Goal: Download file/media

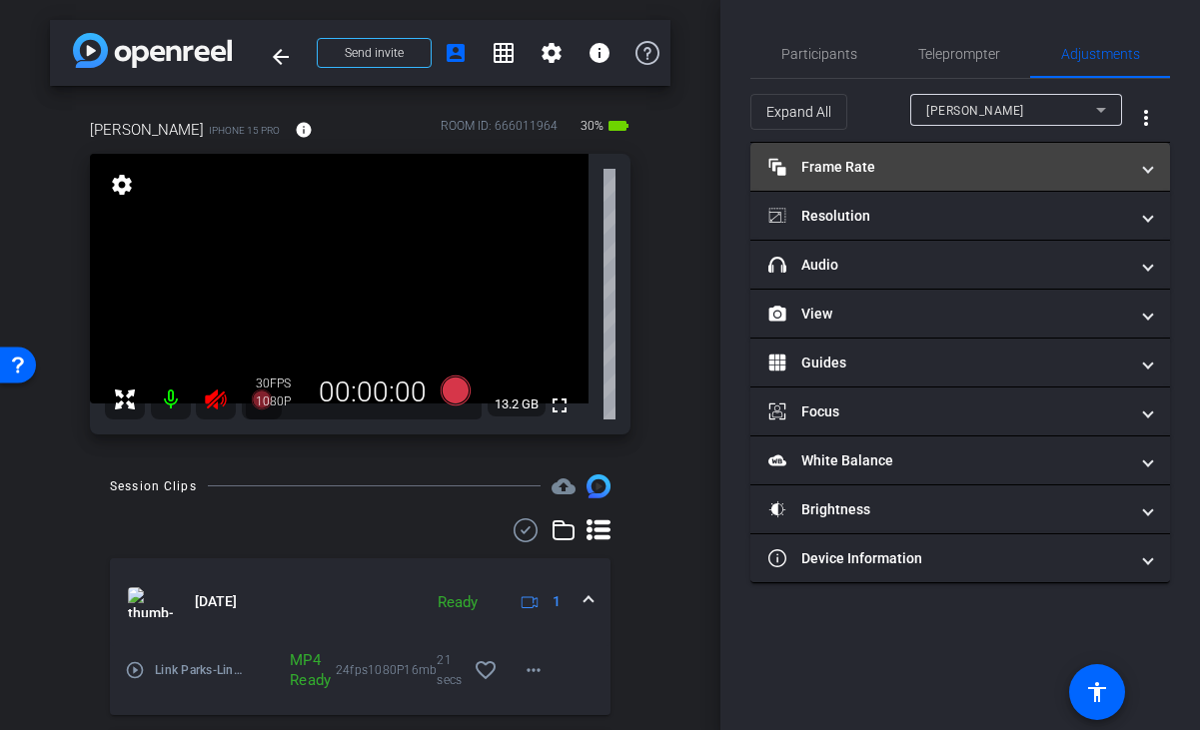
click at [882, 168] on mat-panel-title "Frame Rate Frame Rate" at bounding box center [948, 167] width 360 height 21
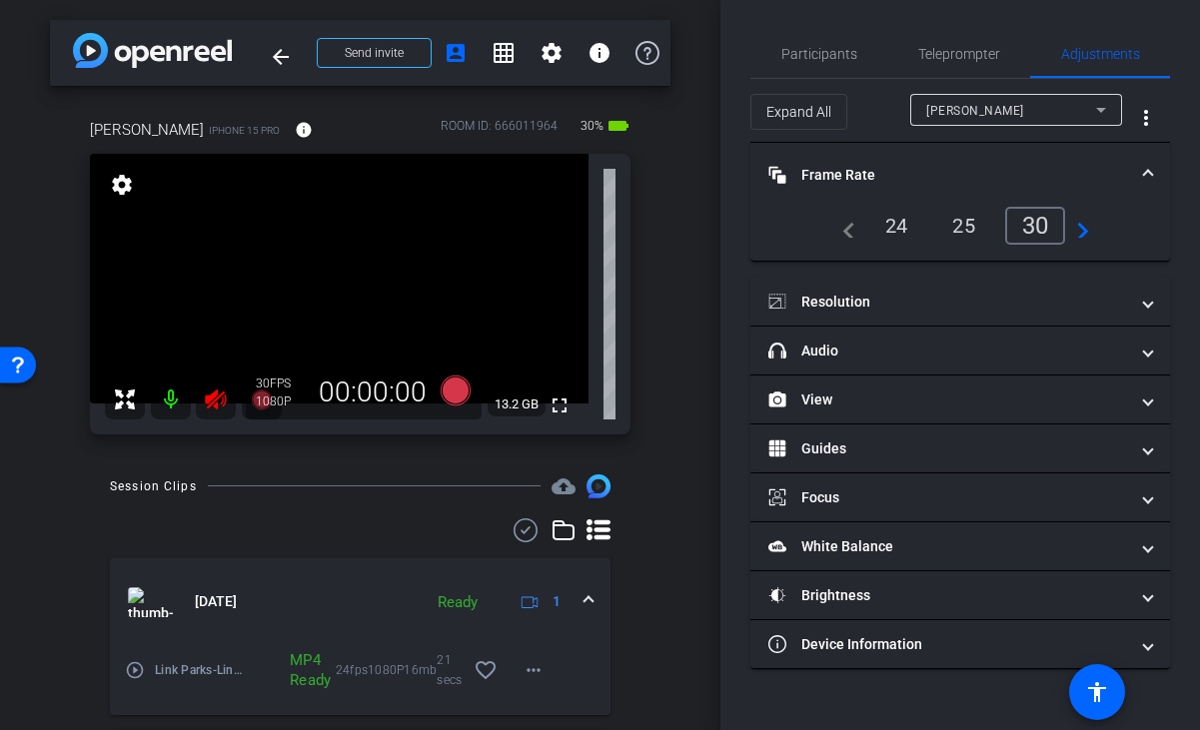
click at [906, 221] on div "24" at bounding box center [896, 226] width 53 height 34
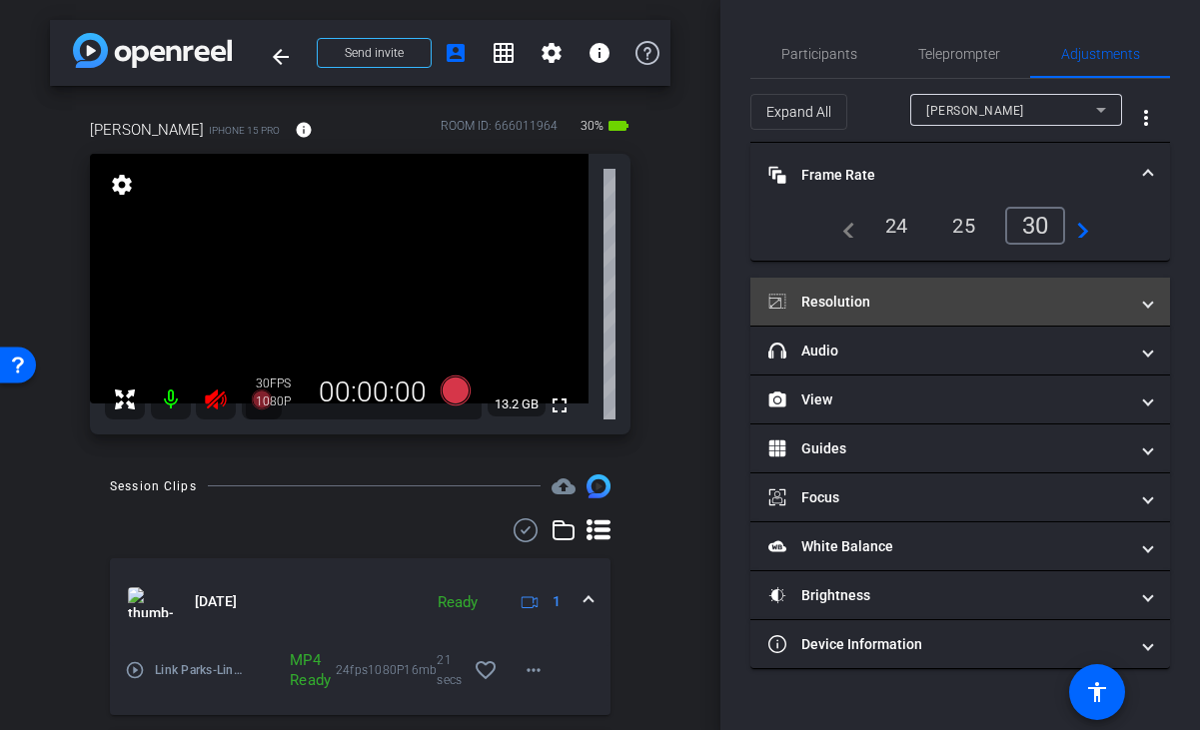
click at [871, 295] on mat-panel-title "Resolution" at bounding box center [948, 302] width 360 height 21
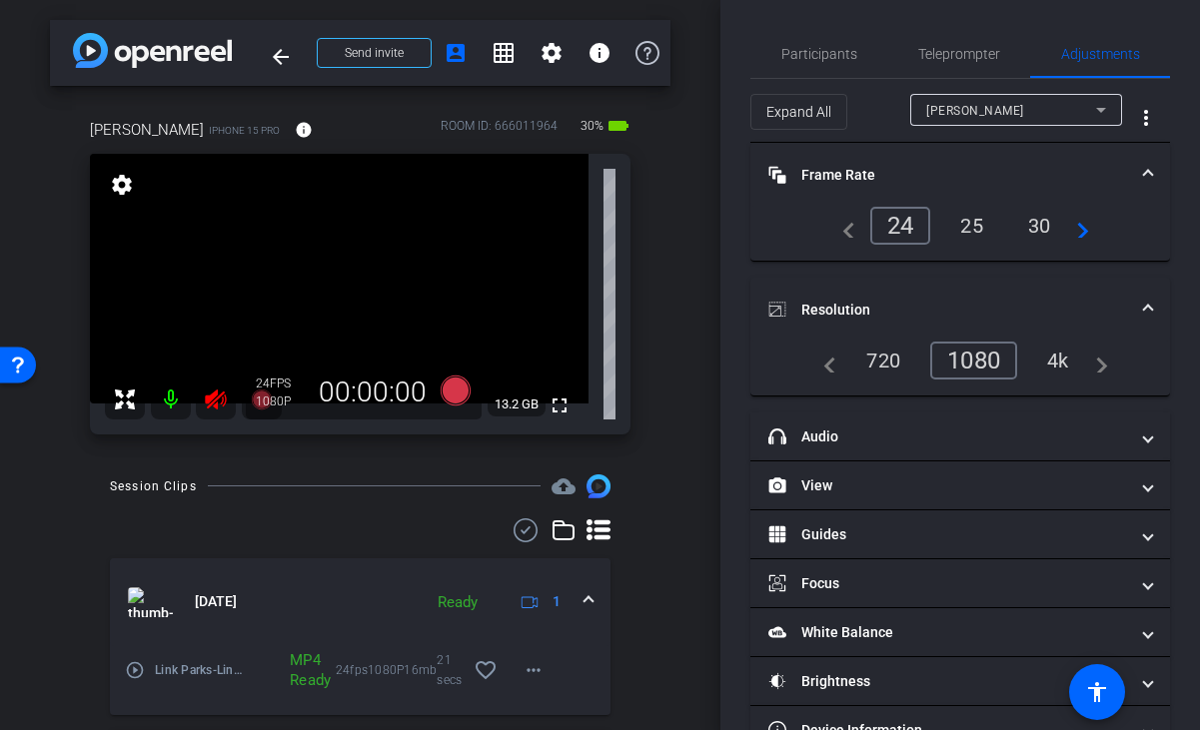
scroll to position [55, 0]
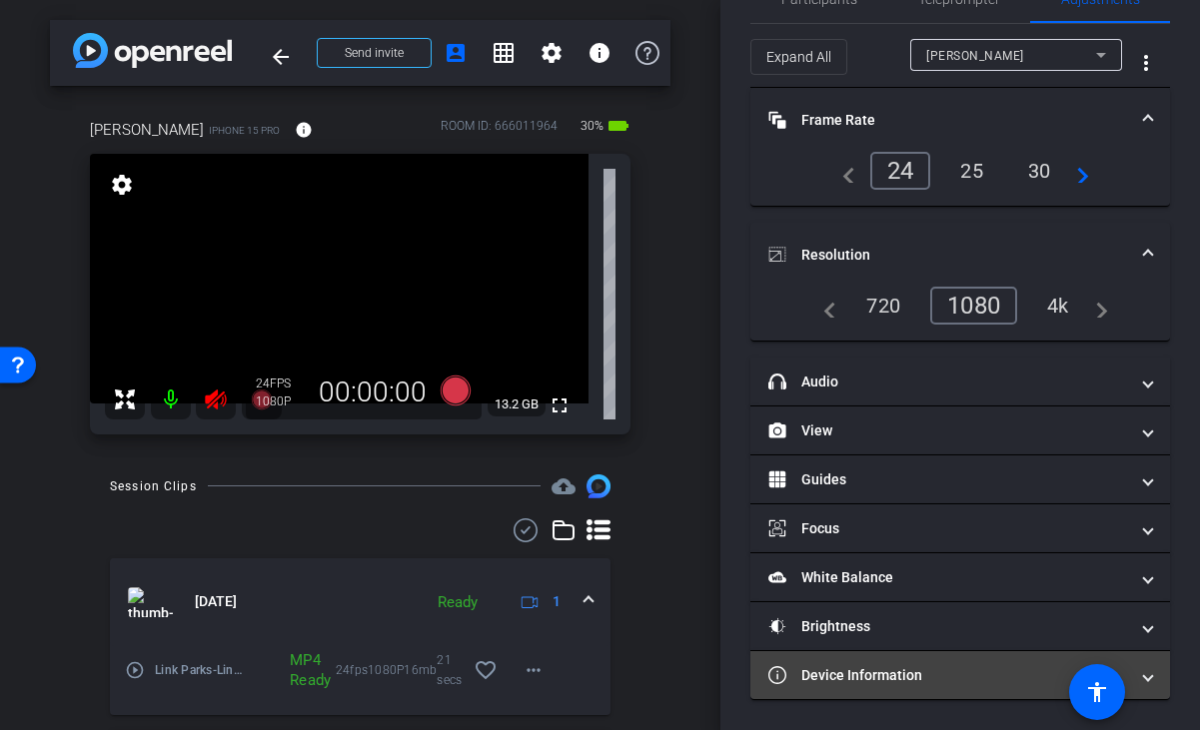
click at [822, 664] on mat-expansion-panel-header "Device Information" at bounding box center [960, 675] width 420 height 48
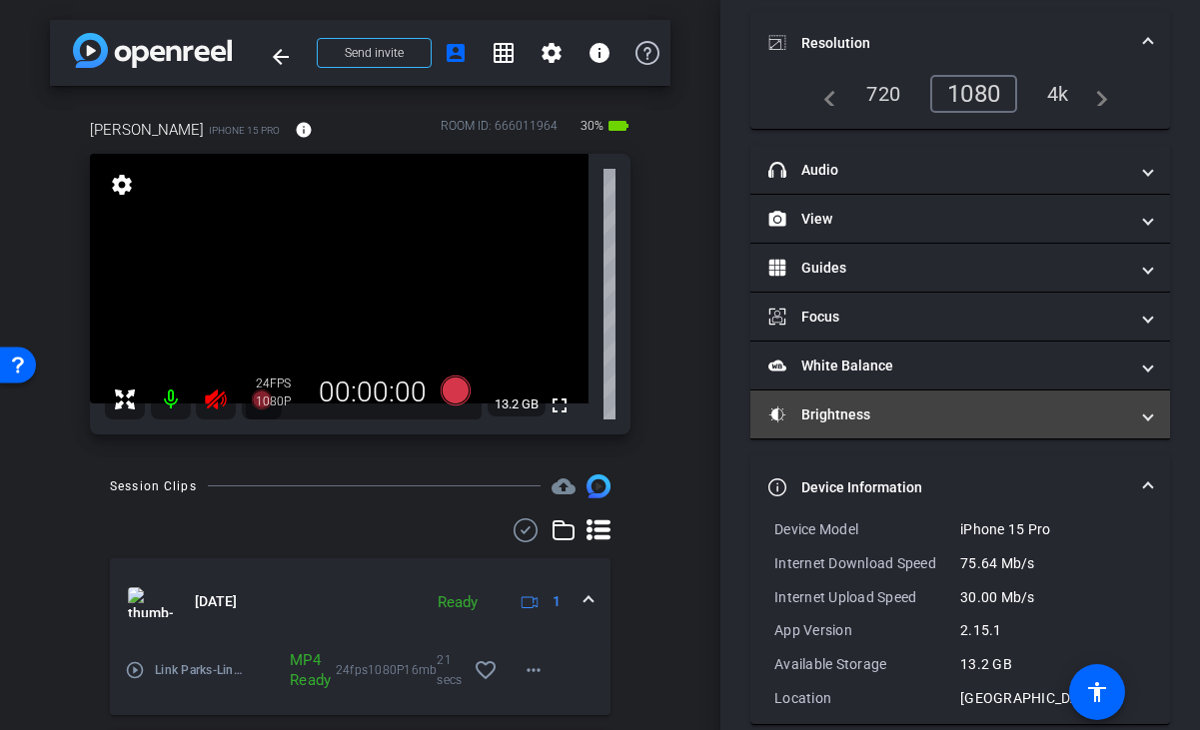
scroll to position [292, 0]
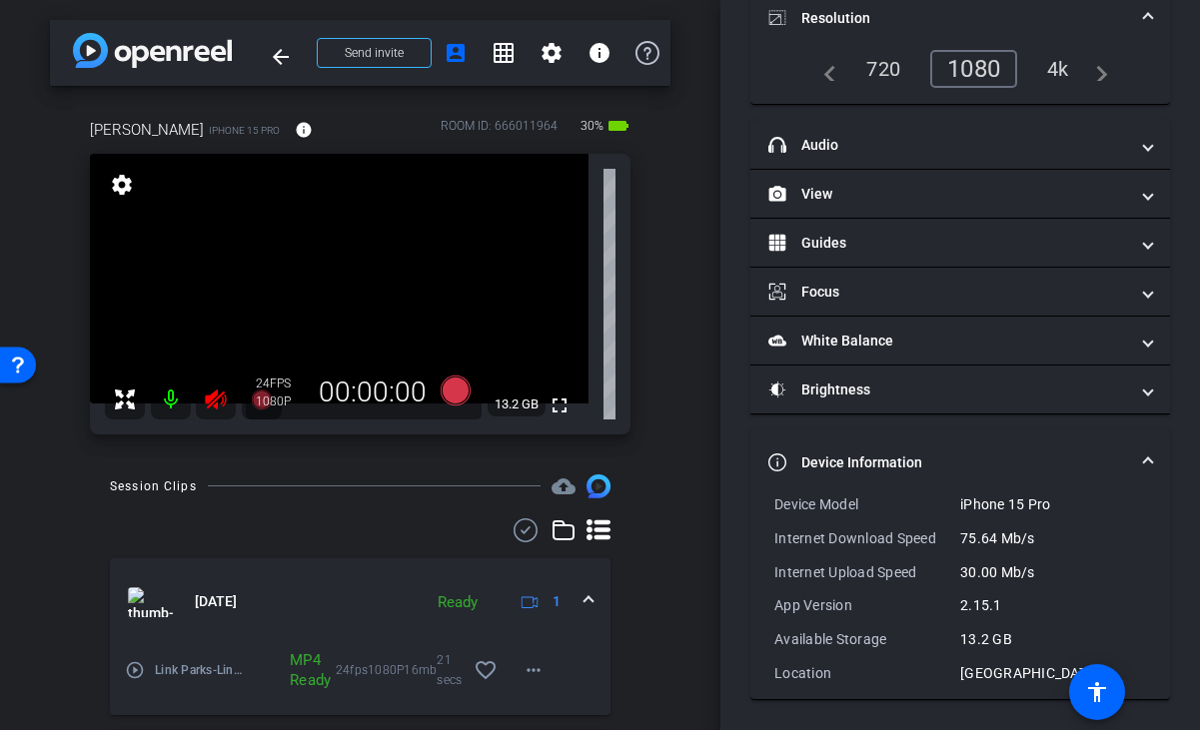
click at [167, 407] on mat-icon at bounding box center [171, 400] width 40 height 40
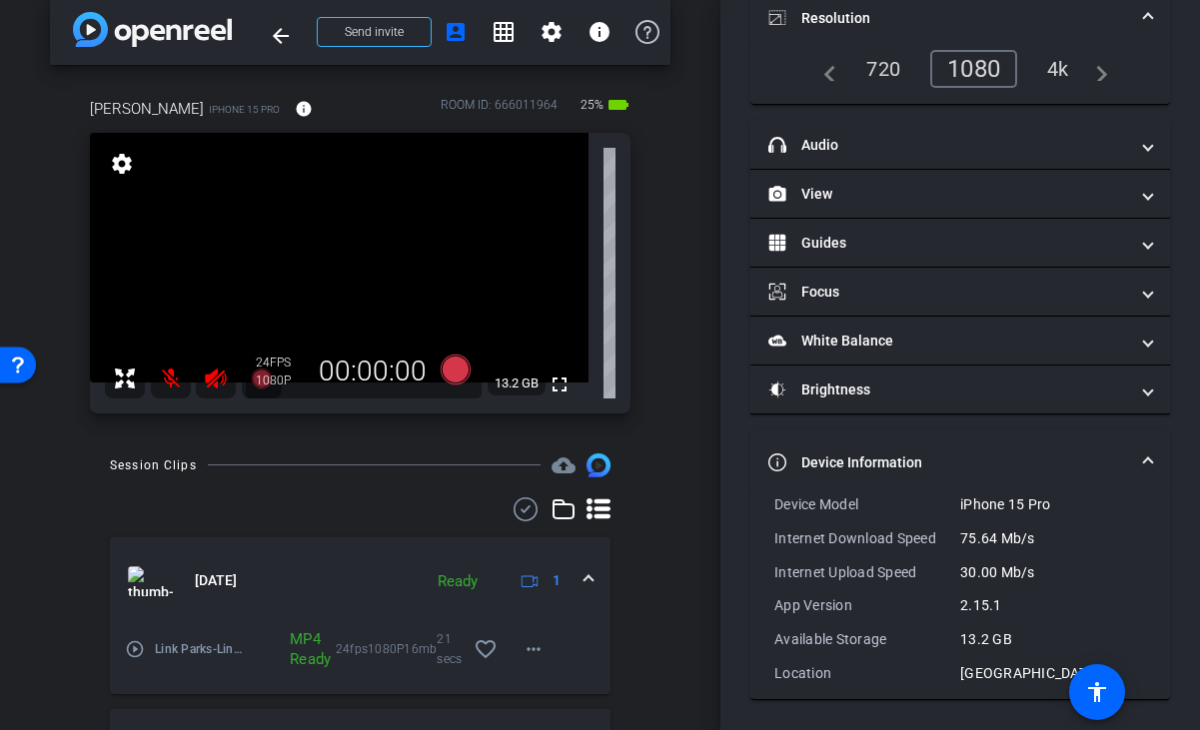
scroll to position [0, 0]
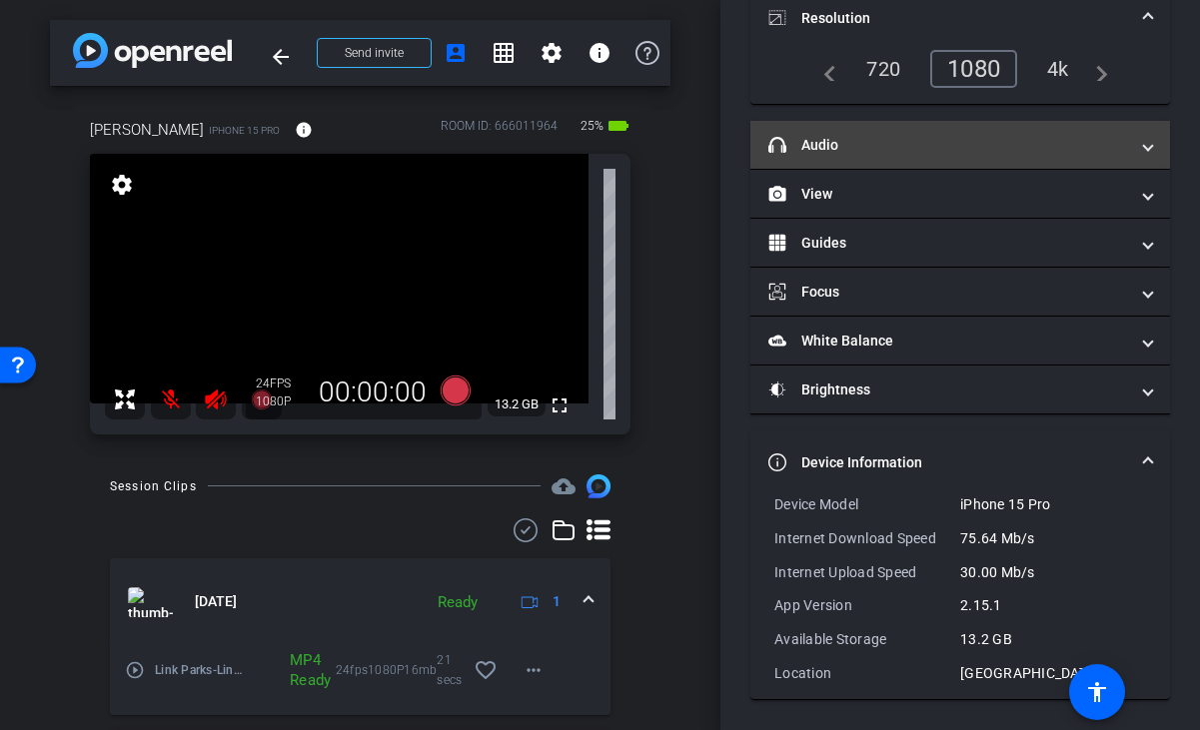
click at [819, 155] on mat-panel-title "headphone icon Audio" at bounding box center [948, 145] width 360 height 21
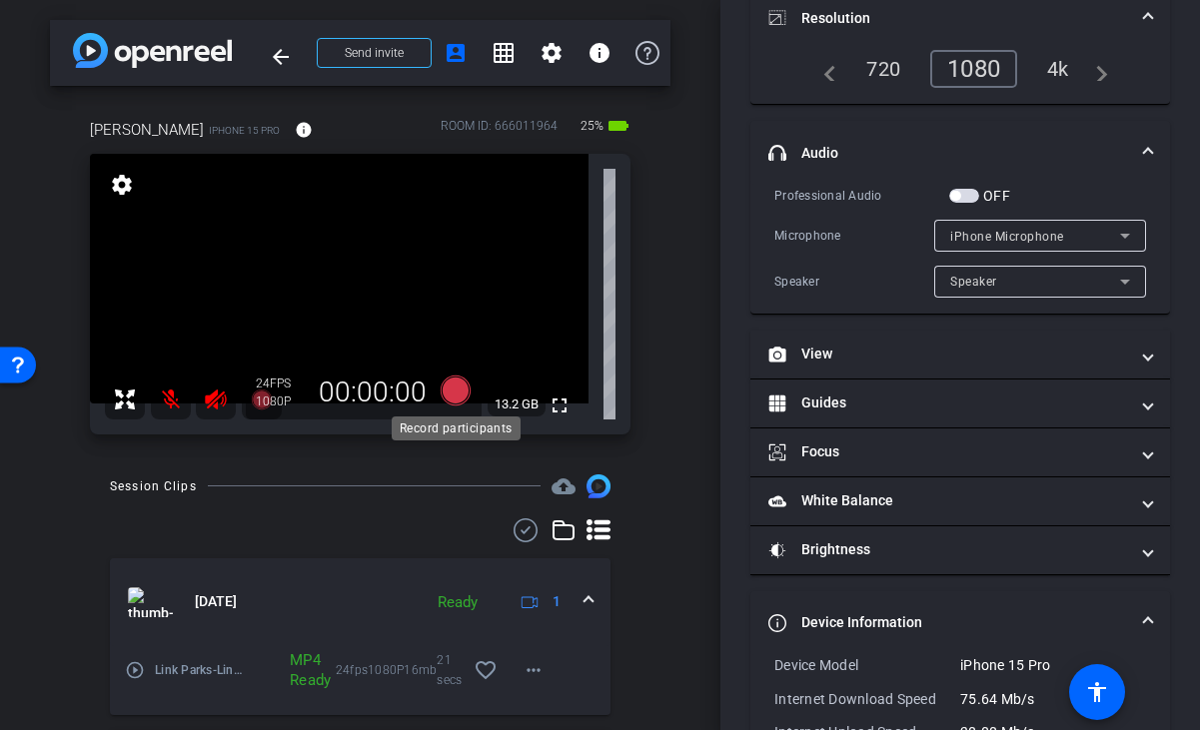
click at [452, 390] on icon at bounding box center [455, 391] width 30 height 30
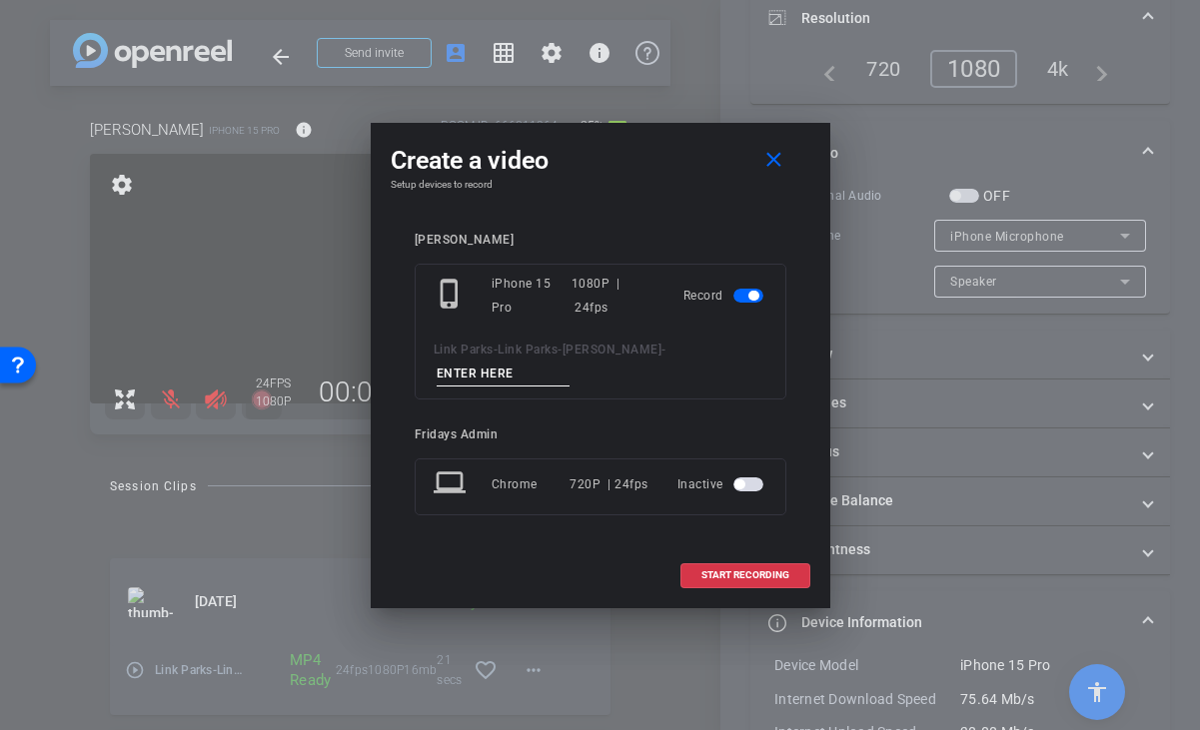
click at [487, 371] on input at bounding box center [504, 374] width 134 height 25
click at [536, 376] on input "VIRTUS_TK1" at bounding box center [504, 374] width 134 height 25
type input "VIRTUS_Test_1"
click at [737, 574] on span "START RECORDING" at bounding box center [745, 575] width 88 height 10
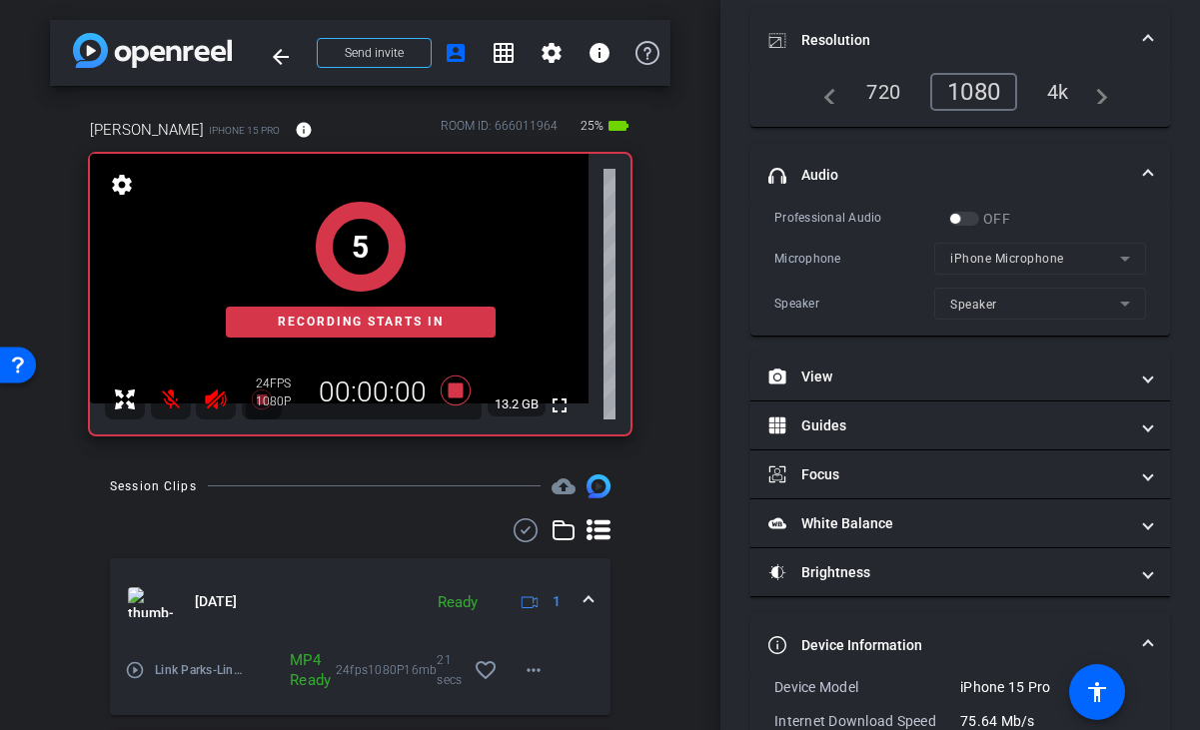
scroll to position [314, 0]
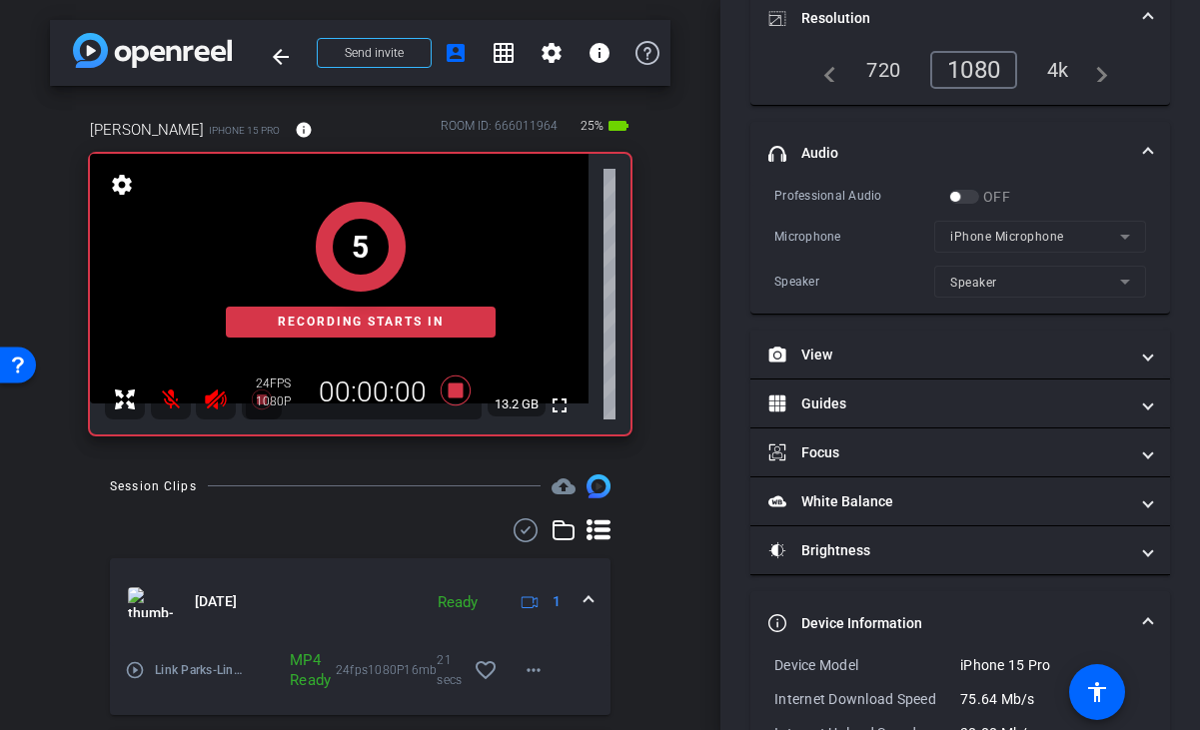
click at [460, 390] on div "5 Recording starts in" at bounding box center [360, 270] width 540 height 329
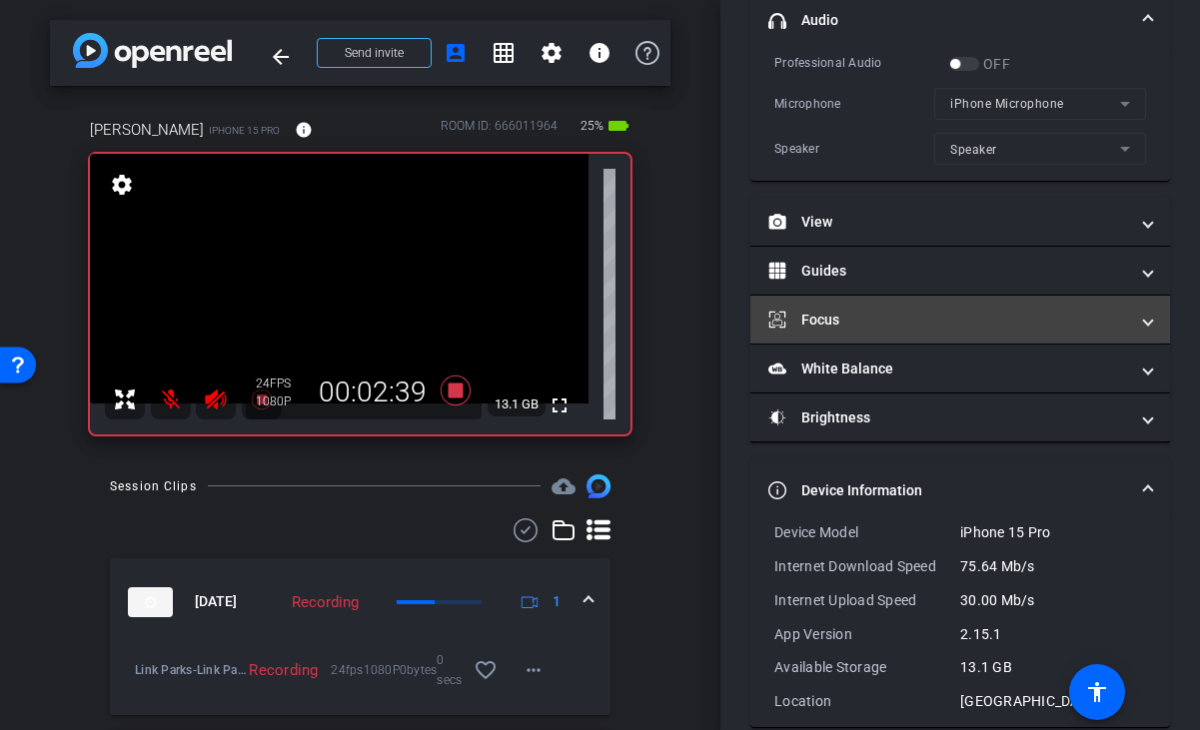
scroll to position [465, 0]
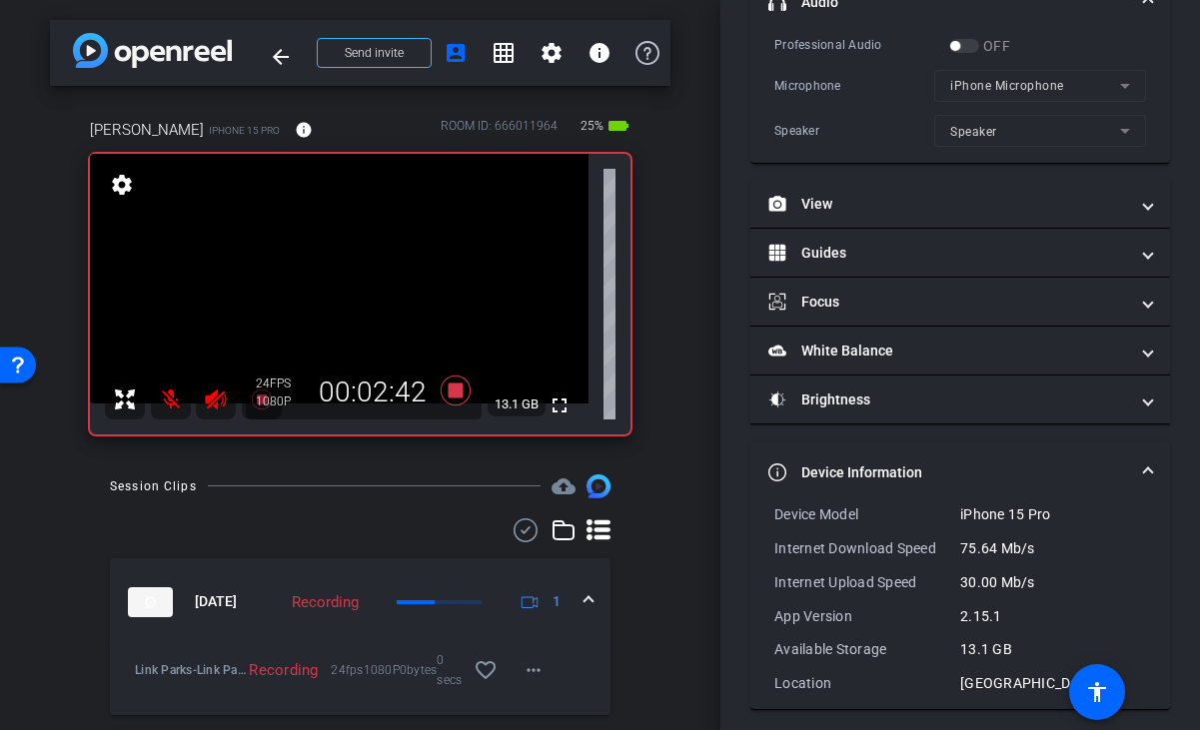
click at [1151, 469] on span at bounding box center [1148, 473] width 8 height 21
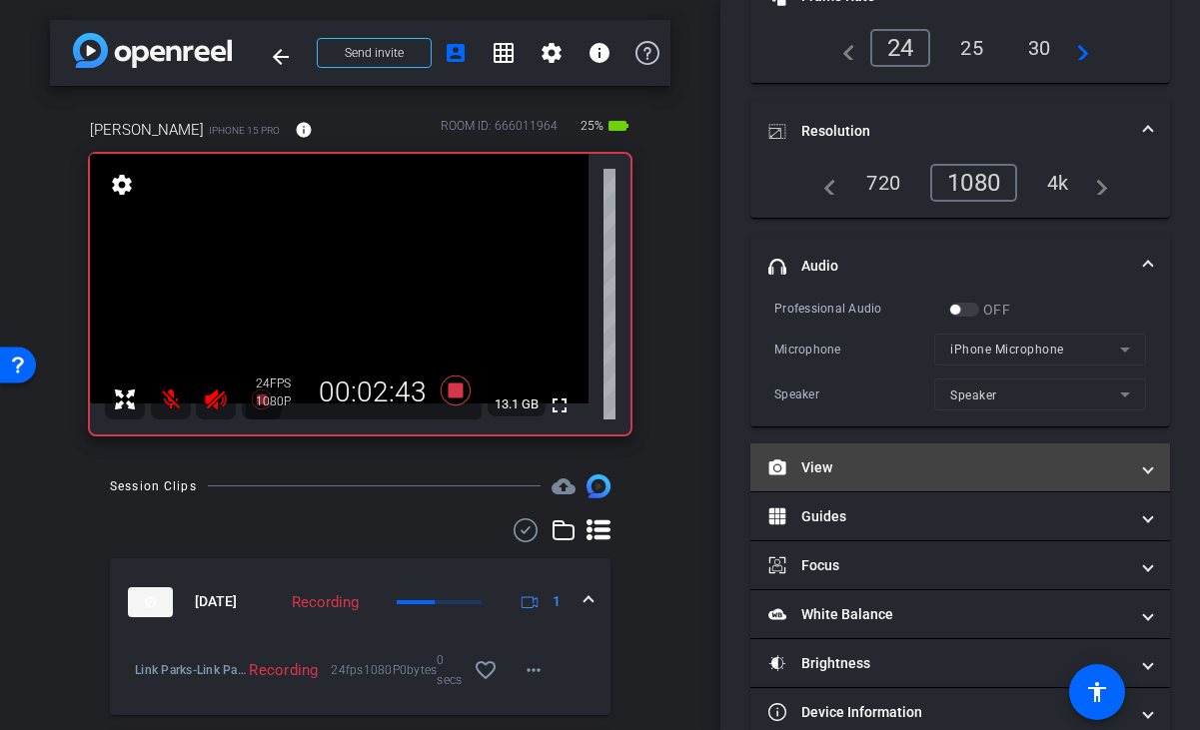
scroll to position [161, 0]
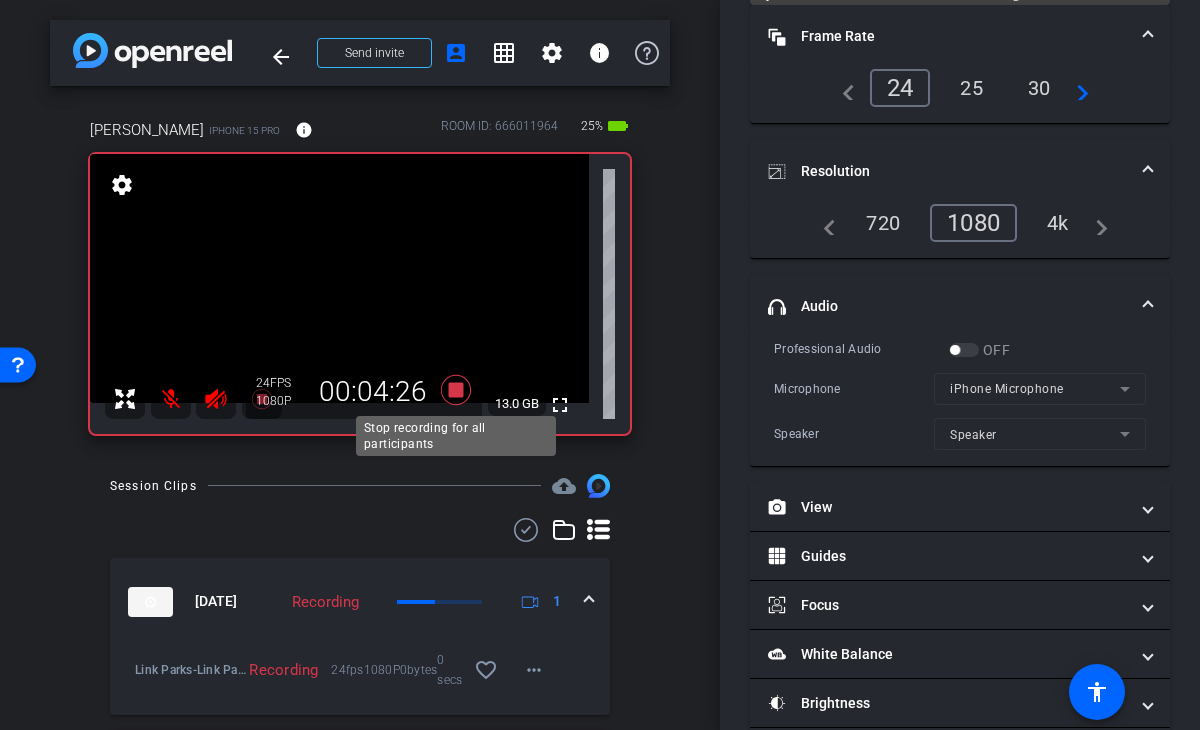
click at [464, 385] on icon at bounding box center [456, 391] width 48 height 36
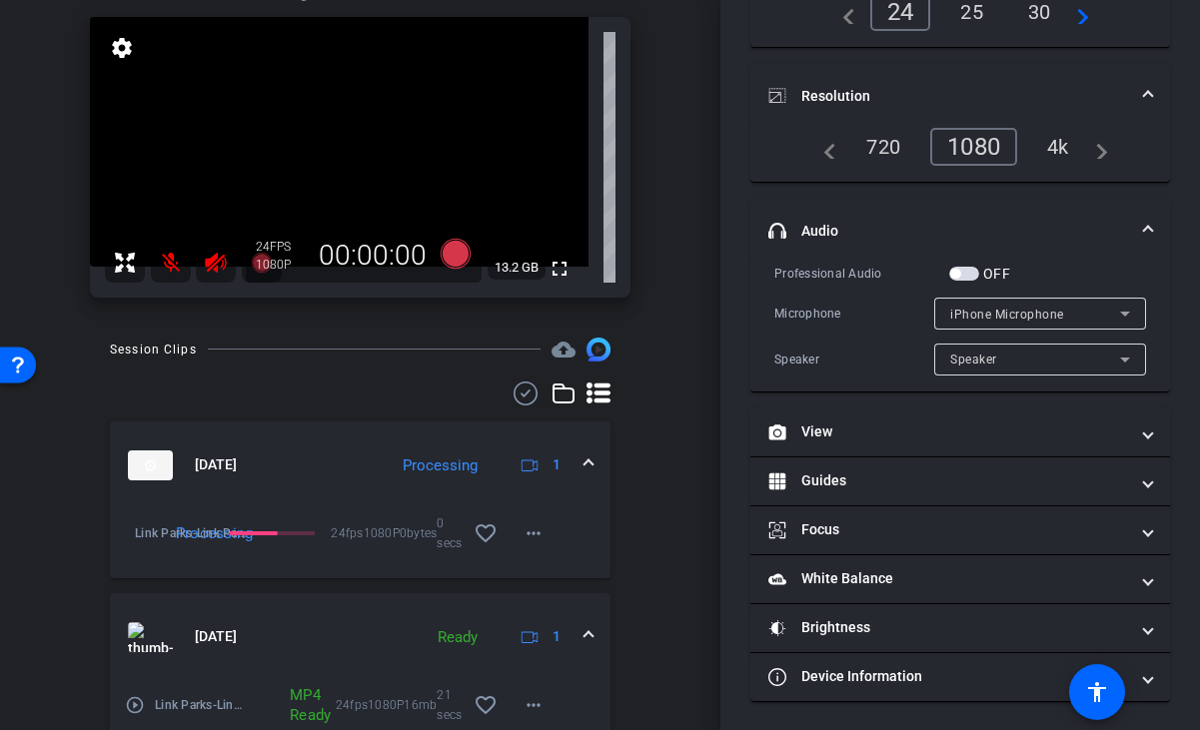
scroll to position [215, 0]
click at [454, 253] on icon at bounding box center [455, 254] width 30 height 30
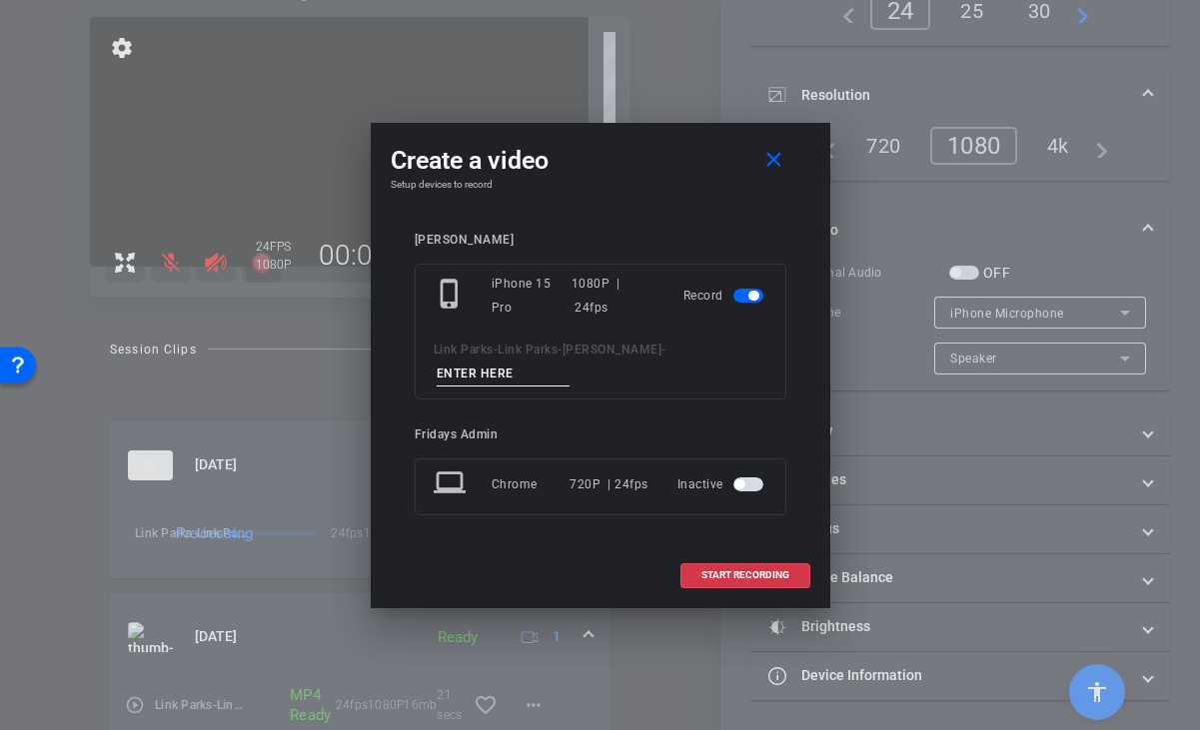
click at [455, 377] on input at bounding box center [504, 374] width 134 height 25
type input "virtus_test2"
click at [751, 567] on span at bounding box center [745, 575] width 128 height 48
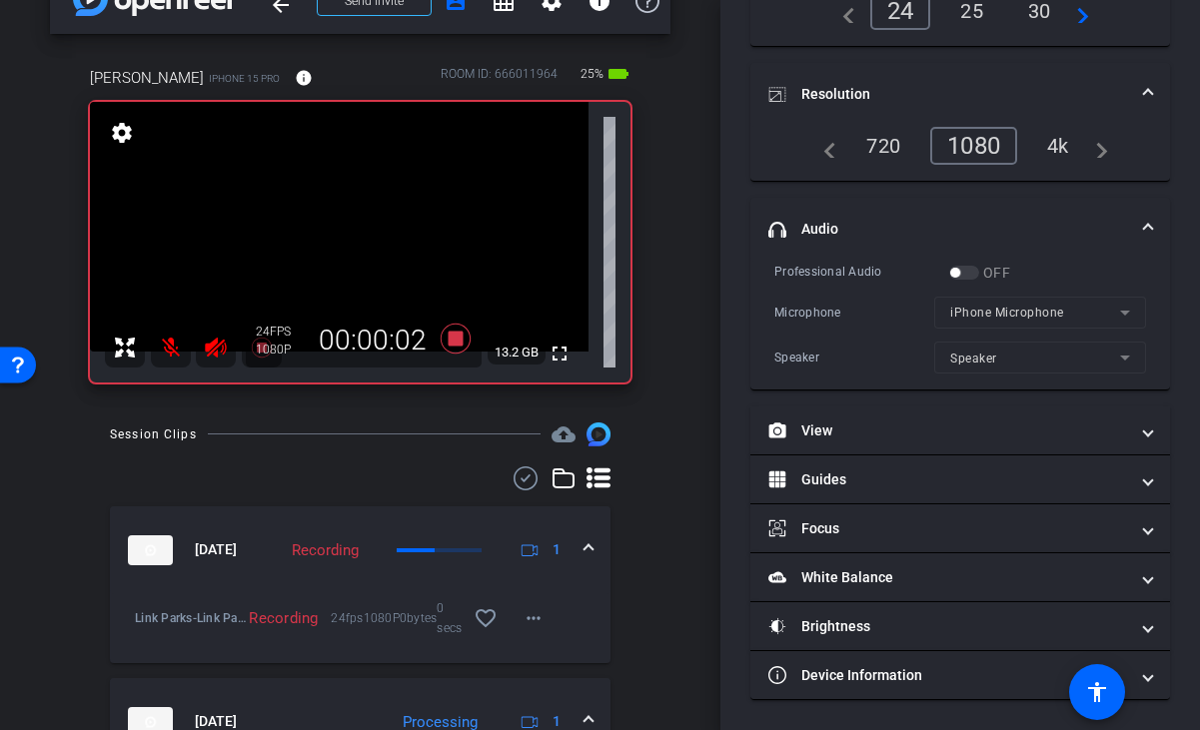
scroll to position [57, 0]
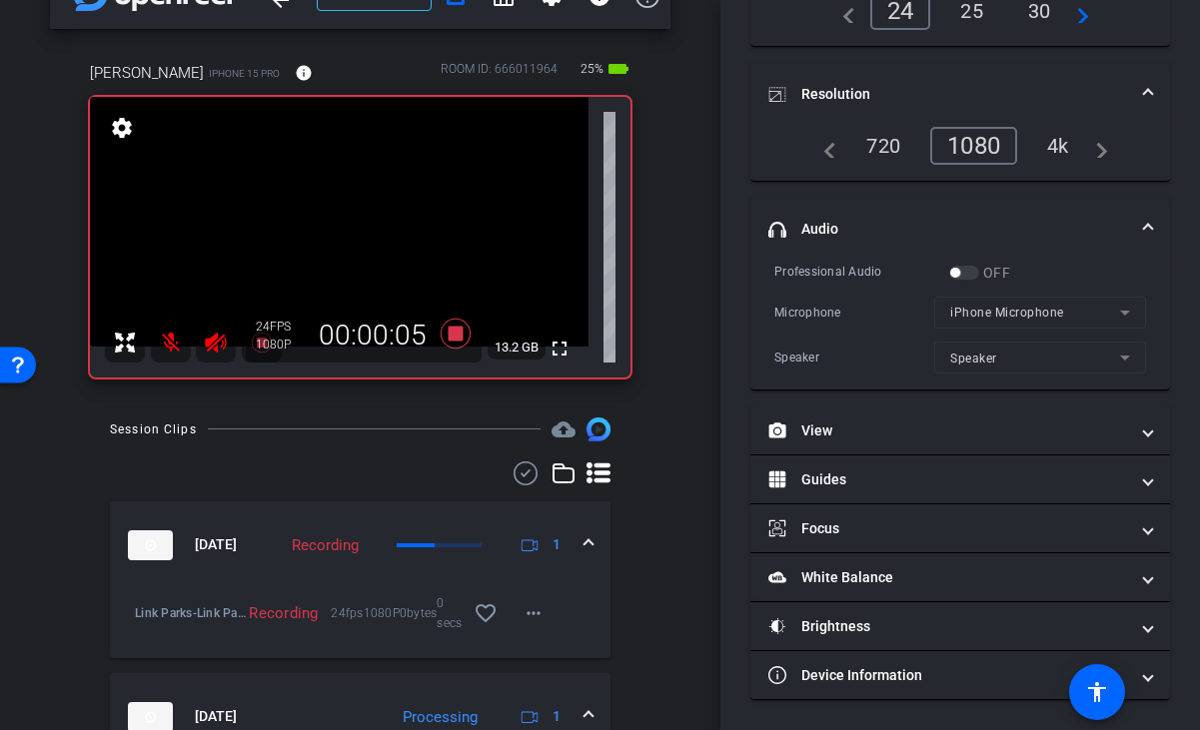
click at [1064, 319] on mat-form-field "iPhone Microphone" at bounding box center [1040, 313] width 212 height 32
click at [1061, 316] on mat-form-field "iPhone Microphone" at bounding box center [1040, 313] width 212 height 32
click at [458, 334] on icon at bounding box center [455, 334] width 30 height 30
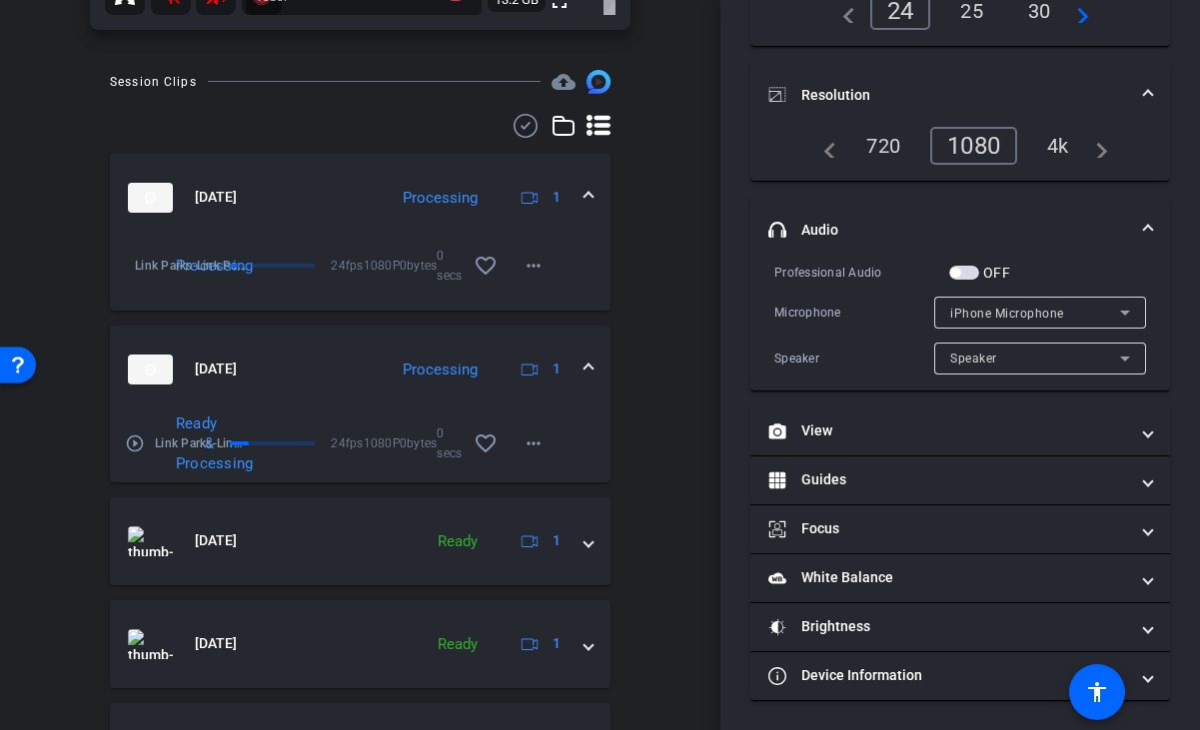
scroll to position [388, 0]
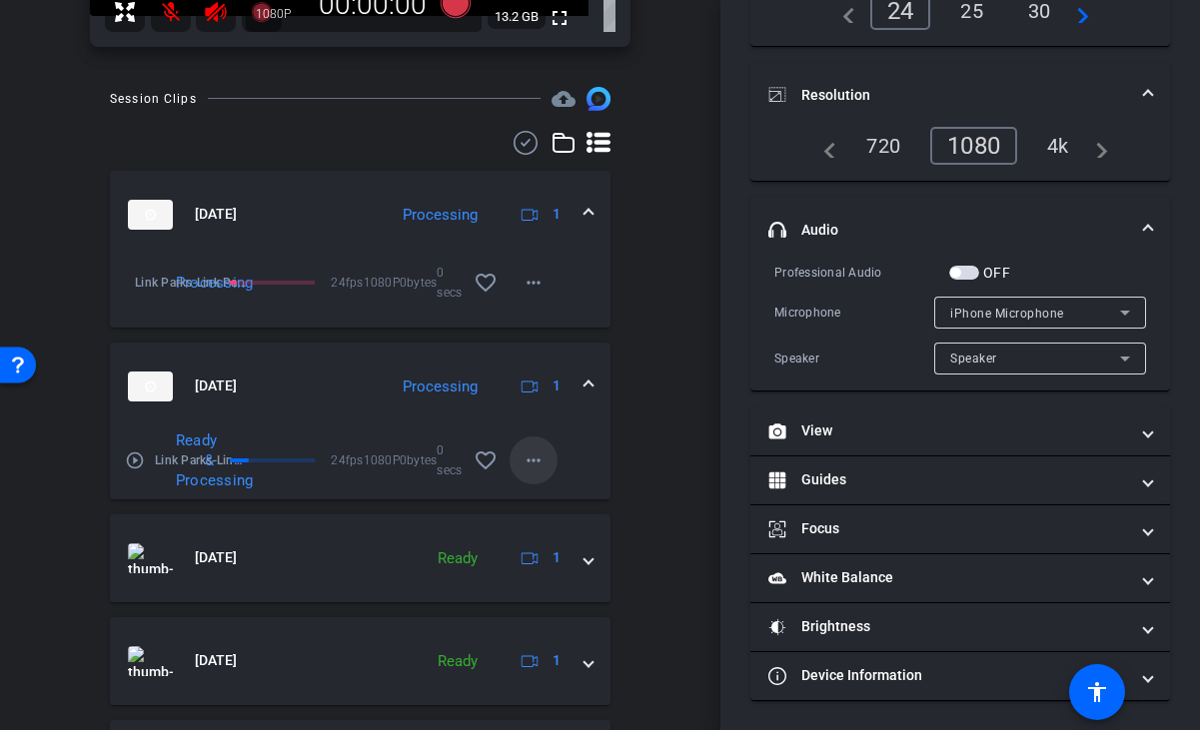
click at [528, 458] on mat-icon "more_horiz" at bounding box center [533, 461] width 24 height 24
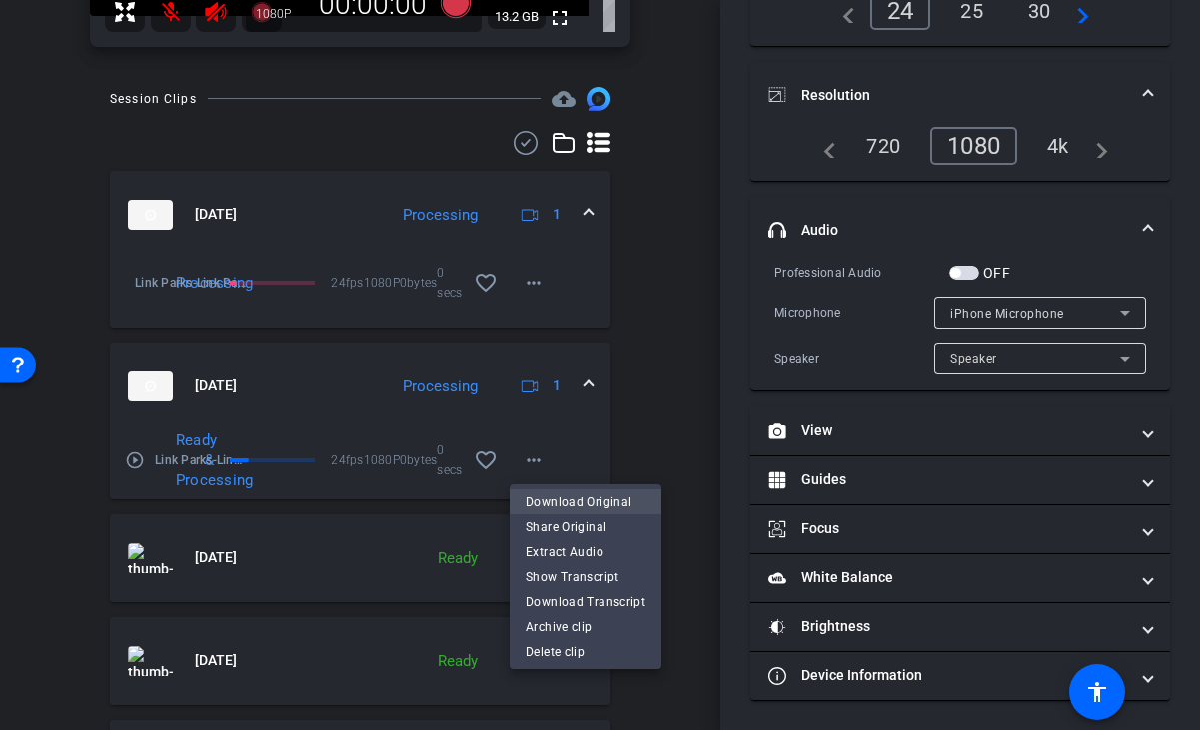
click at [557, 502] on span "Download Original" at bounding box center [585, 503] width 120 height 24
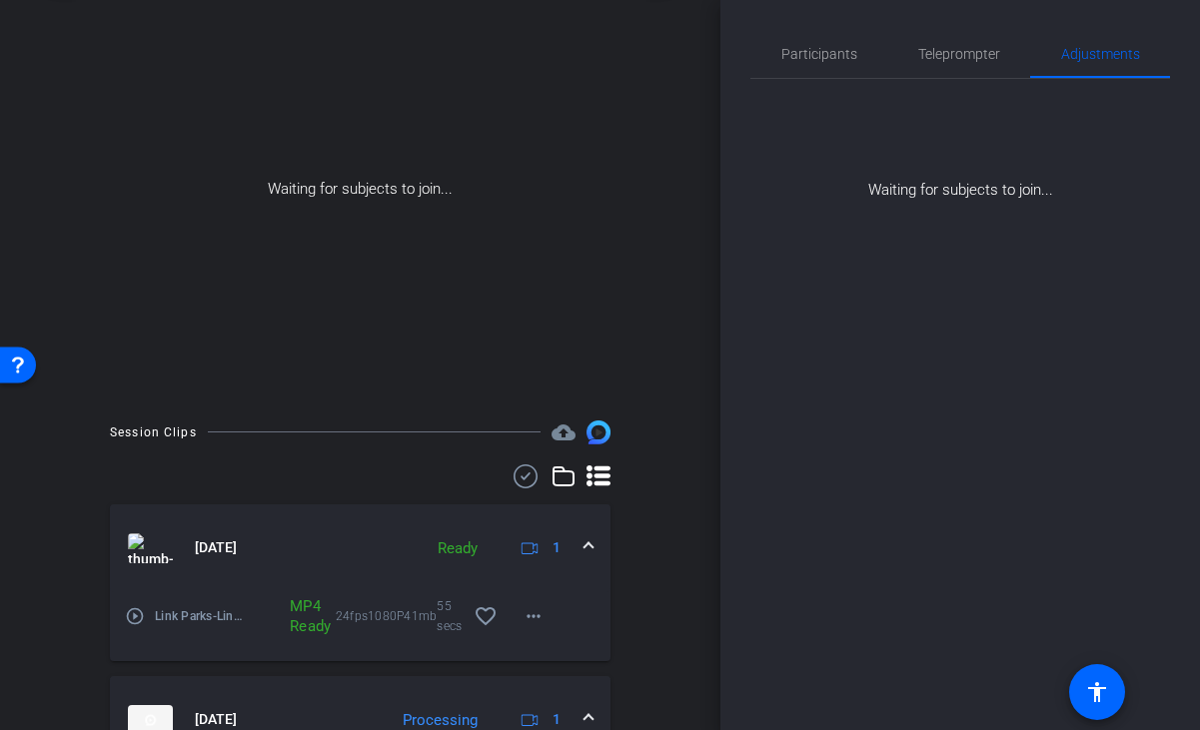
scroll to position [501, 0]
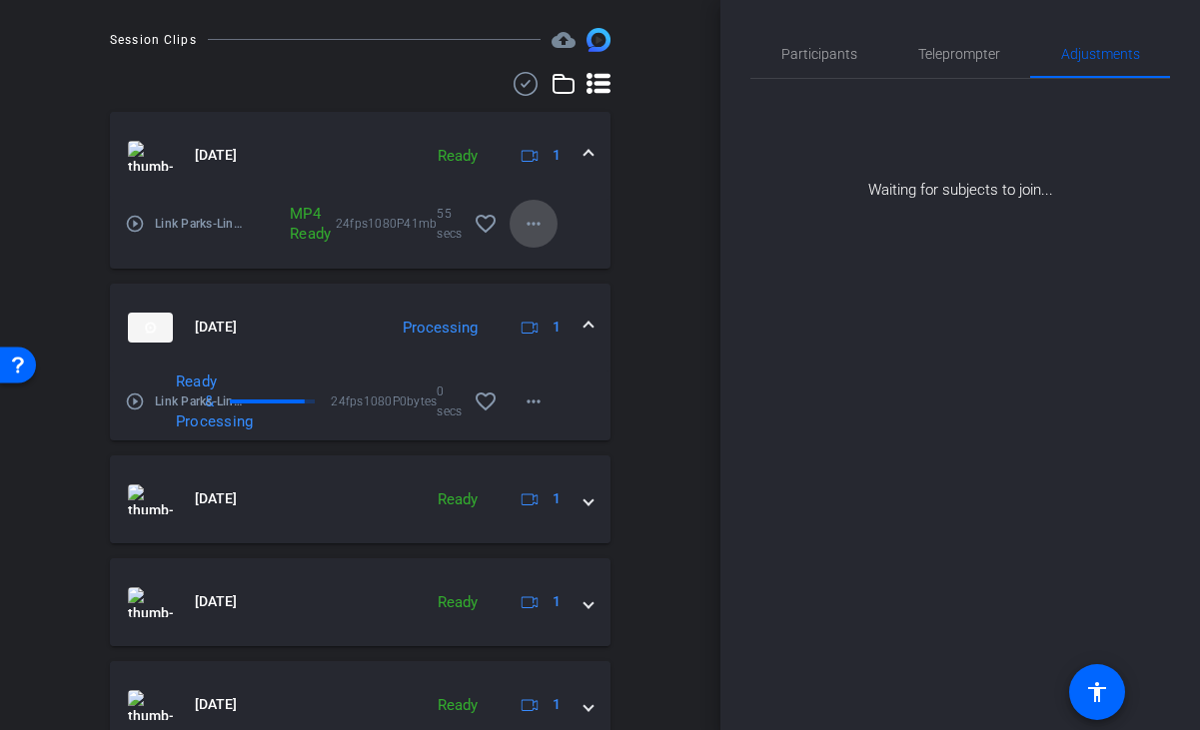
click at [536, 218] on mat-icon "more_horiz" at bounding box center [533, 224] width 24 height 24
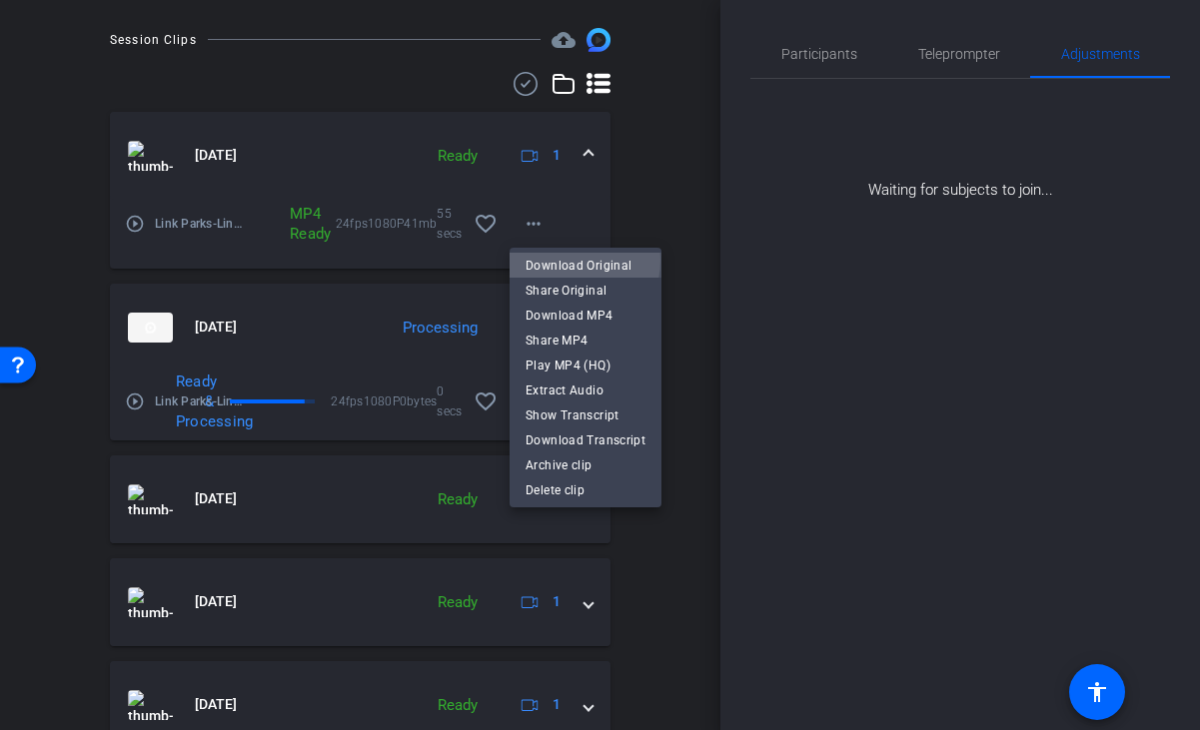
click at [562, 260] on span "Download Original" at bounding box center [585, 266] width 120 height 24
